Goal: Information Seeking & Learning: Learn about a topic

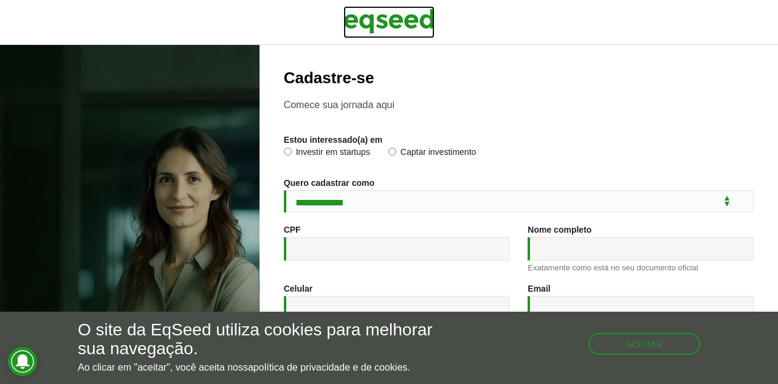
click at [383, 27] on img at bounding box center [388, 21] width 91 height 30
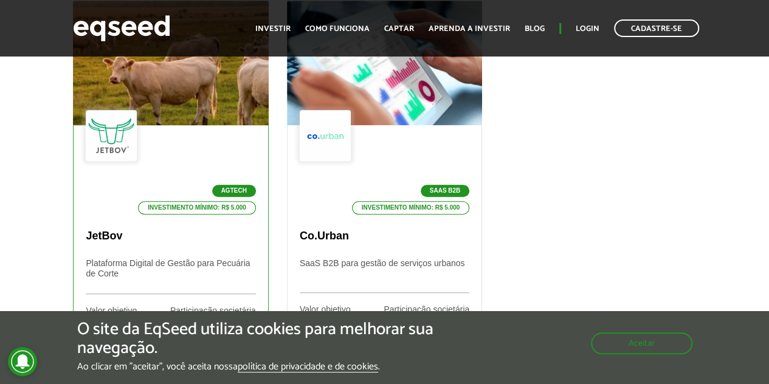
scroll to position [435, 0]
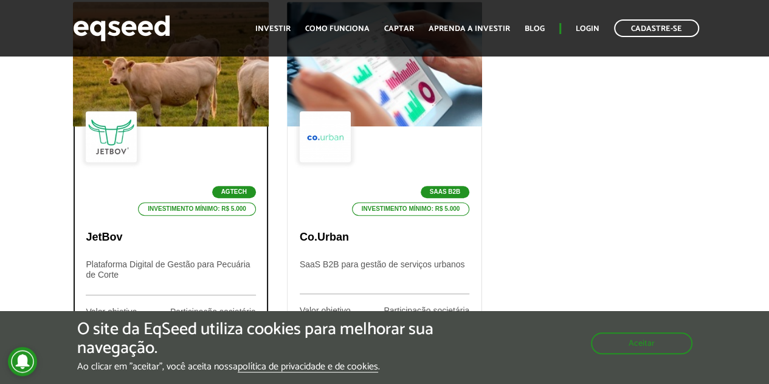
click at [123, 269] on p "Plataforma Digital de Gestão para Pecuária de Corte" at bounding box center [170, 277] width 169 height 36
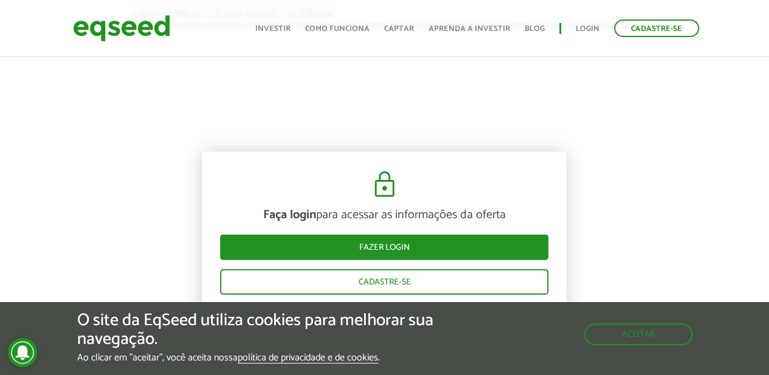
scroll to position [1279, 0]
